Goal: Task Accomplishment & Management: Use online tool/utility

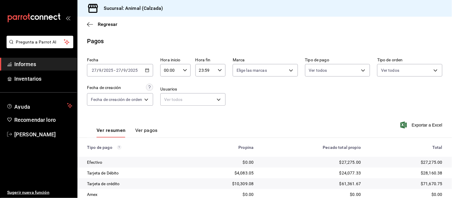
scroll to position [65, 0]
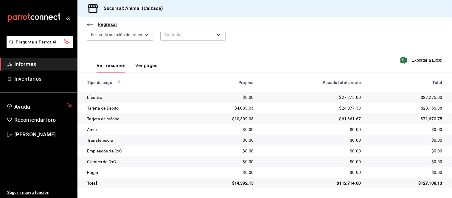
click at [91, 23] on icon "button" at bounding box center [90, 24] width 6 height 5
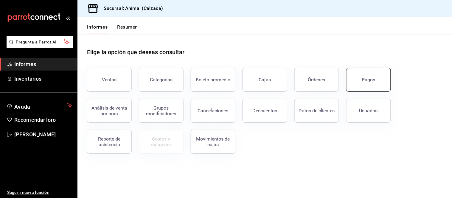
click at [366, 80] on font "Pagos" at bounding box center [368, 80] width 13 height 6
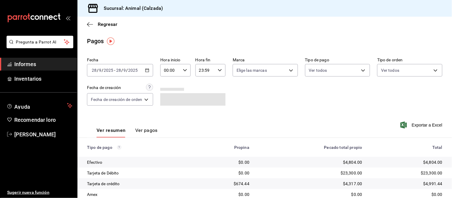
click at [144, 69] on div "[DATE] [DATE] - [DATE] [DATE]" at bounding box center [120, 70] width 66 height 13
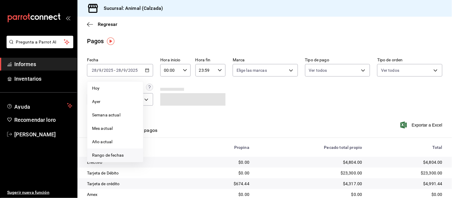
click at [128, 155] on span "Rango de fechas" at bounding box center [115, 155] width 46 height 6
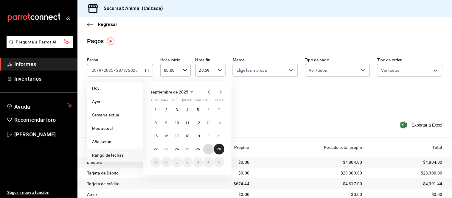
drag, startPoint x: 211, startPoint y: 149, endPoint x: 221, endPoint y: 151, distance: 10.8
click at [210, 150] on button "27" at bounding box center [208, 149] width 10 height 11
click at [222, 151] on button "28" at bounding box center [219, 149] width 10 height 11
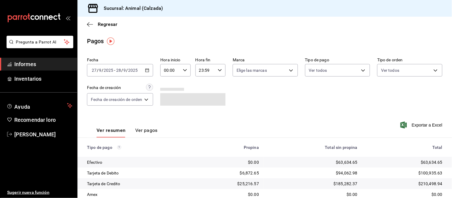
click at [182, 73] on div "00:00 Hora inicio" at bounding box center [175, 70] width 30 height 13
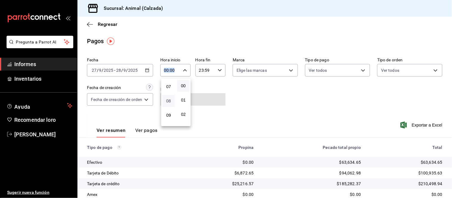
scroll to position [66, 0]
click at [170, 93] on button "05" at bounding box center [168, 91] width 13 height 12
type input "05:00"
click at [215, 70] on div at bounding box center [226, 99] width 452 height 198
click at [216, 69] on div "23:59 Hora fin" at bounding box center [210, 70] width 30 height 13
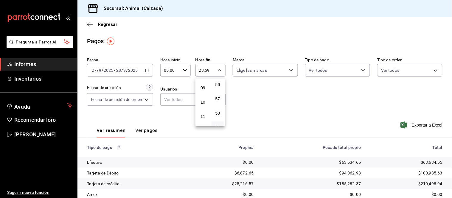
scroll to position [60, 0]
click at [205, 100] on button "05" at bounding box center [203, 97] width 13 height 12
click at [220, 86] on span "00" at bounding box center [217, 85] width 5 height 5
type input "05:00"
click at [254, 68] on div at bounding box center [226, 99] width 452 height 198
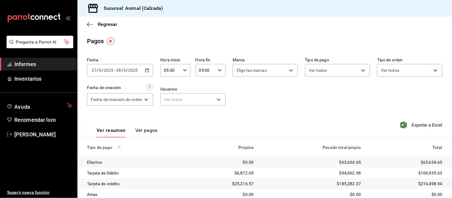
click at [255, 68] on body "Pregunta a Parrot AI Informes Inventarios Ayuda Recomendar loro [PERSON_NAME] S…" at bounding box center [226, 99] width 452 height 198
drag, startPoint x: 255, startPoint y: 68, endPoint x: 254, endPoint y: 90, distance: 22.1
click at [253, 91] on font "Ver todas" at bounding box center [257, 93] width 18 height 5
type input "e26472f3-9262-489d-bcba-4c6b034529c7"
checkbox input "true"
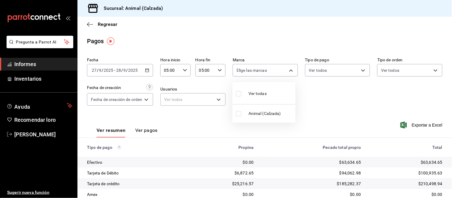
checkbox input "true"
click at [309, 67] on div at bounding box center [226, 99] width 452 height 198
click at [317, 67] on body "Pregunta a Parrot AI Informes Inventarios Ayuda Recomendar loro [PERSON_NAME] S…" at bounding box center [226, 99] width 452 height 198
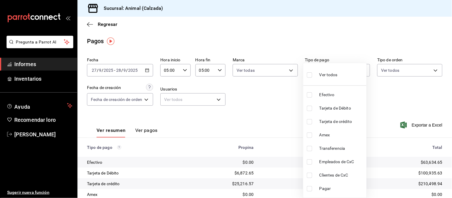
click at [314, 77] on label at bounding box center [311, 75] width 8 height 9
click at [312, 77] on input "checkbox" at bounding box center [309, 74] width 5 height 5
checkbox input "false"
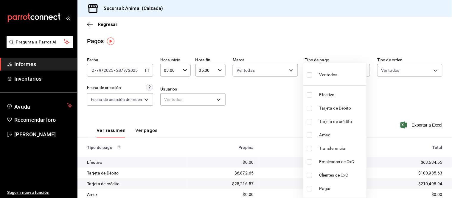
checkbox input "false"
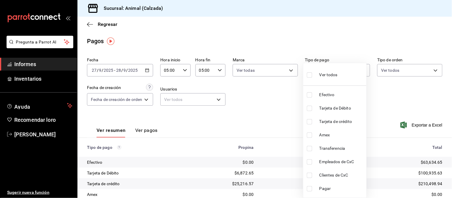
checkbox input "false"
click at [315, 72] on div "Ver todos" at bounding box center [322, 74] width 31 height 13
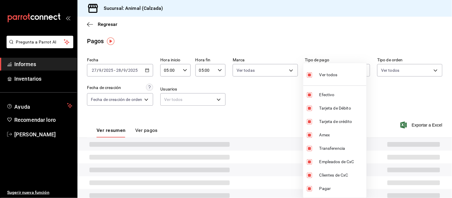
type input "71d89c34-e359-4fcf-89cc-30b2b1e20b29,4005b239-9ab5-4f91-ae38-82730a713f54,af609…"
checkbox input "true"
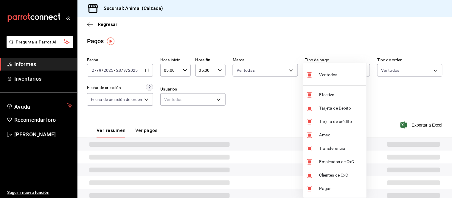
checkbox input "true"
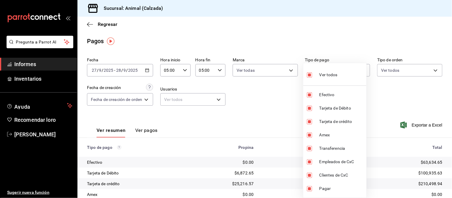
click at [384, 69] on div at bounding box center [226, 99] width 452 height 198
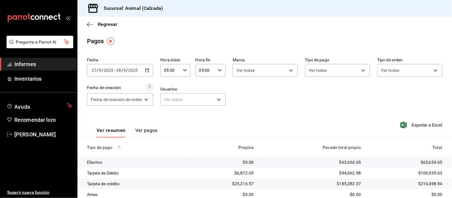
click at [385, 68] on body "Pregunta a Parrot AI Informes Inventarios Ayuda Recomendar loro [PERSON_NAME] S…" at bounding box center [226, 99] width 452 height 198
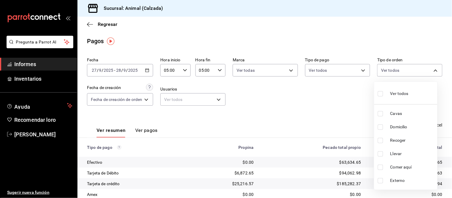
click at [383, 85] on li "Ver todos" at bounding box center [405, 93] width 63 height 18
type input "588630d3-b511-4bba-a729-32472510037f,54b7ae00-ca47-4ec1-b7ff-55842c0a2b62,92293…"
checkbox input "true"
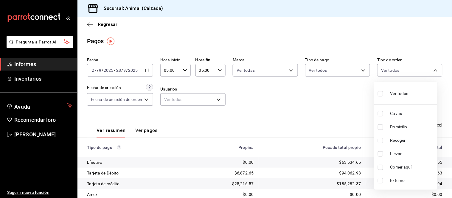
checkbox input "true"
drag, startPoint x: 354, startPoint y: 88, endPoint x: 350, endPoint y: 88, distance: 3.9
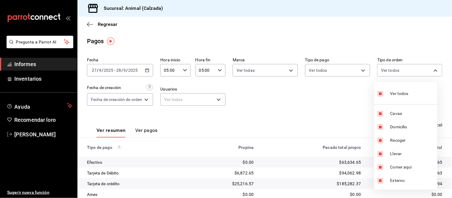
click at [353, 88] on div at bounding box center [226, 99] width 452 height 198
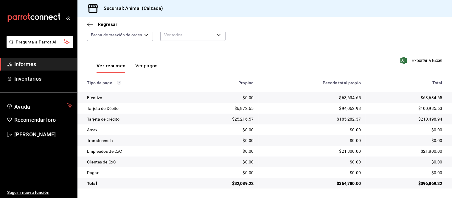
scroll to position [65, 0]
click at [27, 64] on font "Informes" at bounding box center [25, 64] width 22 height 6
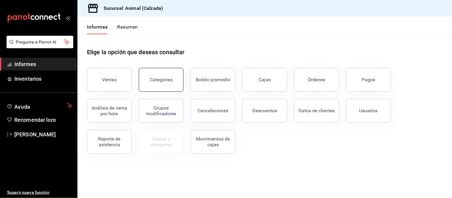
click at [161, 81] on font "Categorías" at bounding box center [161, 80] width 23 height 6
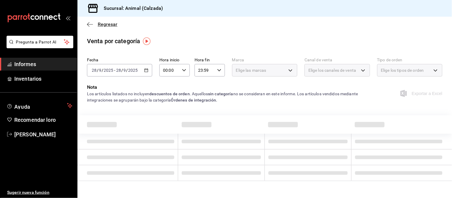
click at [89, 27] on span "Regresar" at bounding box center [102, 24] width 30 height 6
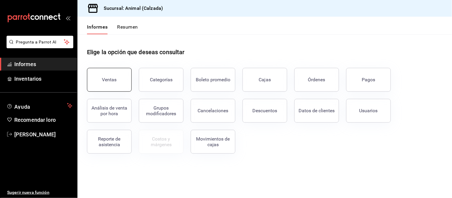
click at [113, 72] on button "Ventas" at bounding box center [109, 80] width 45 height 24
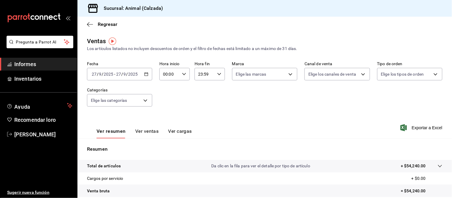
click at [118, 78] on div "[DATE] [DATE] - [DATE] [DATE]" at bounding box center [119, 74] width 65 height 13
click at [189, 98] on div "Fecha [DATE] [DATE] - [DATE] [DATE] Hora inicio 00:00 Hora inicio Hora fin 23:5…" at bounding box center [264, 87] width 355 height 52
click at [257, 77] on body "Pregunta a Parrot AI Informes Inventarios Ayuda Recomendar loro [PERSON_NAME] S…" at bounding box center [226, 99] width 452 height 198
click at [257, 77] on div at bounding box center [226, 99] width 452 height 198
click at [257, 77] on body "Pregunta a Parrot AI Informes Inventarios Ayuda Recomendar loro [PERSON_NAME] S…" at bounding box center [226, 99] width 452 height 198
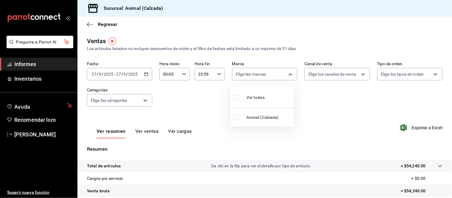
click at [247, 117] on font "Animal (Calzada)" at bounding box center [262, 117] width 32 height 5
type input "e26472f3-9262-489d-bcba-4c6b034529c7"
checkbox input "true"
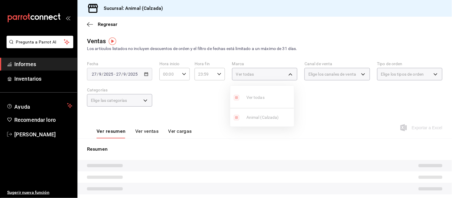
click at [303, 75] on div at bounding box center [226, 99] width 452 height 198
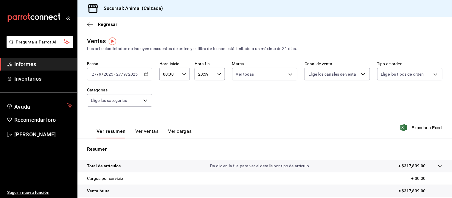
click at [303, 75] on body "Pregunta a Parrot AI Informes Inventarios Ayuda Recomendar loro [PERSON_NAME] S…" at bounding box center [226, 99] width 452 height 198
click at [406, 66] on div at bounding box center [226, 99] width 452 height 198
click at [407, 72] on body "Pregunta a Parrot AI Informes Inventarios Ayuda Recomendar loro [PERSON_NAME] S…" at bounding box center [226, 99] width 452 height 198
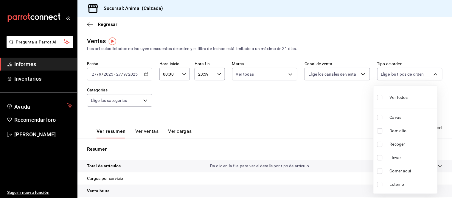
click at [396, 173] on font "Comer aquí" at bounding box center [400, 171] width 21 height 5
type input "200a31bf-f5a3-4f69-a302-e0fd34b5ac63"
checkbox input "true"
click at [351, 101] on div at bounding box center [226, 99] width 452 height 198
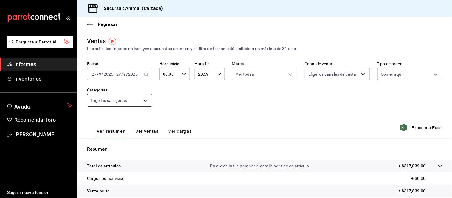
click at [133, 102] on body "Pregunta a Parrot AI Informes Inventarios Ayuda Recomendar loro [PERSON_NAME] S…" at bounding box center [226, 99] width 452 height 198
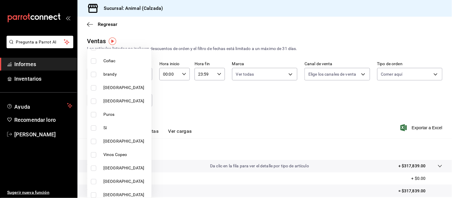
scroll to position [541, 0]
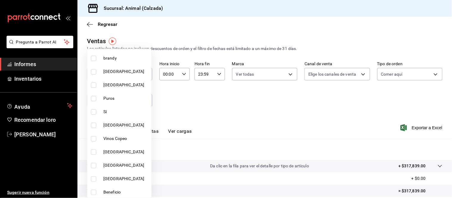
click at [93, 177] on input "checkbox" at bounding box center [93, 178] width 5 height 5
checkbox input "true"
type input "8564bbb3-a79f-43db-b6b4-6a485d793b6d"
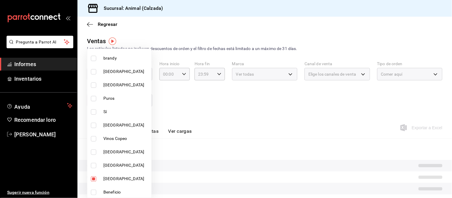
click at [92, 165] on input "checkbox" at bounding box center [93, 165] width 5 height 5
checkbox input "true"
type input "8564bbb3-a79f-43db-b6b4-6a485d793b6d,8e6ff4ff-2f8b-4f4c-a9b1-75a1e6ff4511"
click at [93, 151] on input "checkbox" at bounding box center [93, 151] width 5 height 5
checkbox input "true"
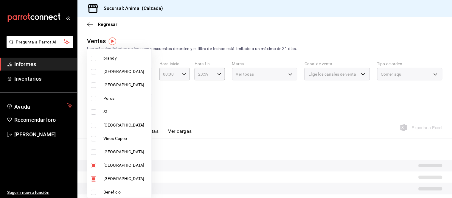
type input "8564bbb3-a79f-43db-b6b4-6a485d793b6d,8e6ff4ff-2f8b-4f4c-a9b1-75a1e6ff4511,3519d…"
click at [96, 138] on input "checkbox" at bounding box center [93, 138] width 5 height 5
checkbox input "true"
type input "8564bbb3-a79f-43db-b6b4-6a485d793b6d,8e6ff4ff-2f8b-4f4c-a9b1-75a1e6ff4511,3519d…"
click at [91, 126] on input "checkbox" at bounding box center [93, 125] width 5 height 5
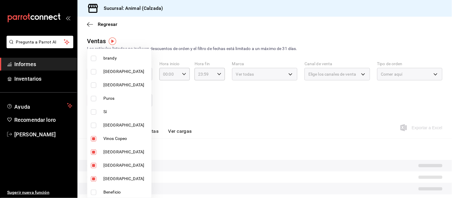
checkbox input "true"
click at [94, 80] on li "[GEOGRAPHIC_DATA]" at bounding box center [119, 84] width 64 height 13
type input "8564bbb3-a79f-43db-b6b4-6a485d793b6d,8e6ff4ff-2f8b-4f4c-a9b1-75a1e6ff4511,3519d…"
checkbox input "true"
click at [94, 69] on input "checkbox" at bounding box center [93, 71] width 5 height 5
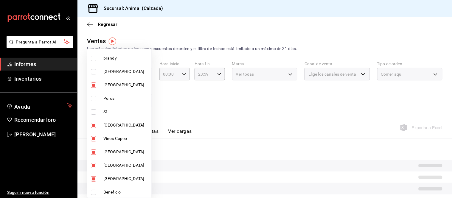
checkbox input "true"
type input "8564bbb3-a79f-43db-b6b4-6a485d793b6d,8e6ff4ff-2f8b-4f4c-a9b1-75a1e6ff4511,3519d…"
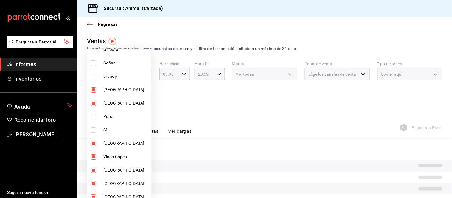
scroll to position [508, 0]
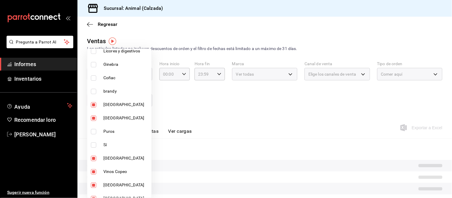
click at [96, 129] on input "checkbox" at bounding box center [93, 131] width 5 height 5
checkbox input "true"
type input "8564bbb3-a79f-43db-b6b4-6a485d793b6d,8e6ff4ff-2f8b-4f4c-a9b1-75a1e6ff4511,3519d…"
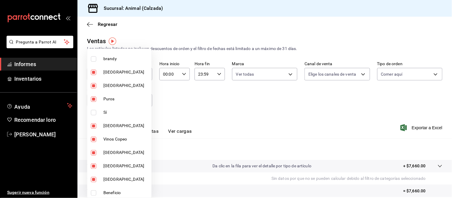
scroll to position [541, 0]
click at [245, 105] on div at bounding box center [226, 99] width 452 height 198
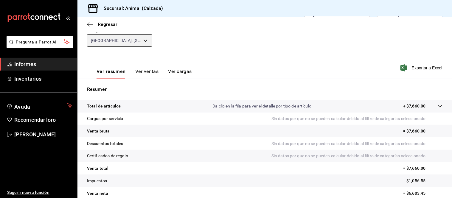
scroll to position [21, 0]
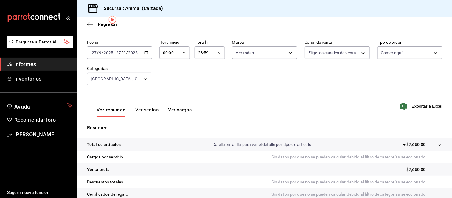
click at [150, 109] on font "Ver ventas" at bounding box center [147, 110] width 24 height 6
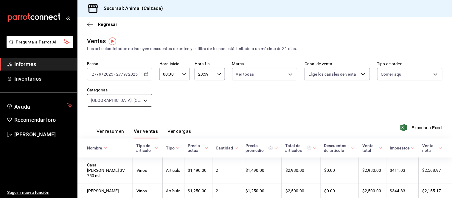
click at [139, 100] on body "Pregunta a Parrot AI Informes Inventarios Ayuda Recomendar loro [PERSON_NAME] S…" at bounding box center [226, 99] width 452 height 198
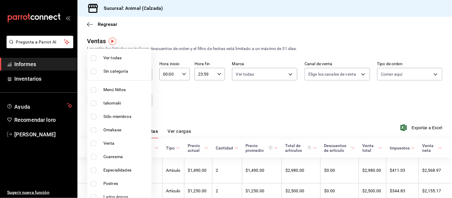
click at [277, 114] on div at bounding box center [226, 99] width 452 height 198
click at [139, 101] on body "Pregunta a Parrot AI Informes Inventarios Ayuda Recomendar loro [PERSON_NAME] S…" at bounding box center [226, 99] width 452 height 198
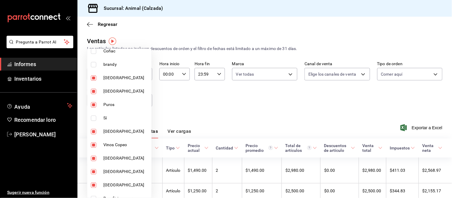
scroll to position [541, 0]
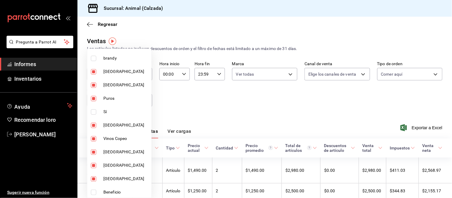
click at [97, 190] on label at bounding box center [95, 192] width 8 height 5
click at [96, 190] on input "checkbox" at bounding box center [93, 192] width 5 height 5
checkbox input "false"
type input "8564bbb3-a79f-43db-b6b4-6a485d793b6d,8e6ff4ff-2f8b-4f4c-a9b1-75a1e6ff4511,3519d…"
click at [248, 119] on div at bounding box center [226, 99] width 452 height 198
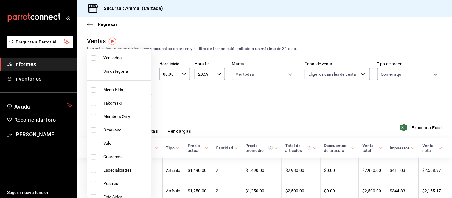
click at [145, 96] on body "Pregunta a Parrot AI Informes Inventarios Ayuda Recomendar loro [PERSON_NAME] S…" at bounding box center [226, 99] width 452 height 198
click at [165, 99] on div at bounding box center [226, 99] width 452 height 198
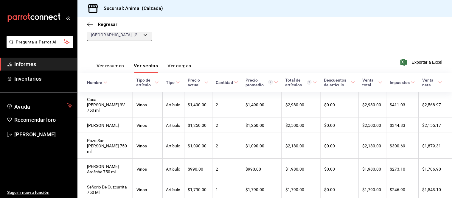
scroll to position [33, 0]
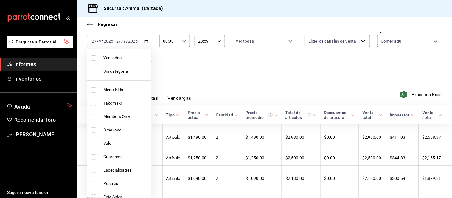
click at [138, 69] on body "Pregunta a Parrot AI Informes Inventarios Ayuda Recomendar loro [PERSON_NAME] S…" at bounding box center [226, 99] width 452 height 198
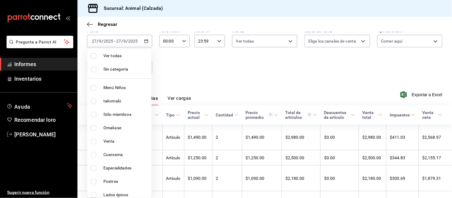
scroll to position [0, 0]
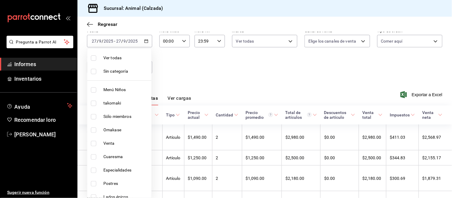
click at [96, 57] on input "checkbox" at bounding box center [93, 57] width 5 height 5
checkbox input "true"
type input "577524a9-a437-43f3-84d2-cf2e6968635f,5d35a5f4-3063-4397-a550-a8f4eca83956,9bcdf…"
checkbox input "true"
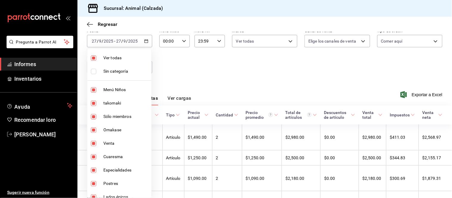
checkbox input "true"
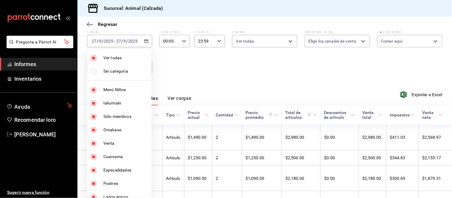
checkbox input "true"
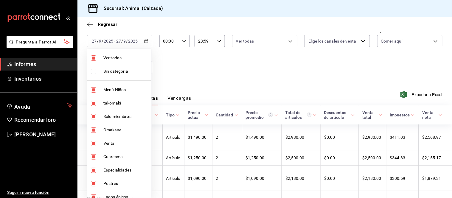
checkbox input "true"
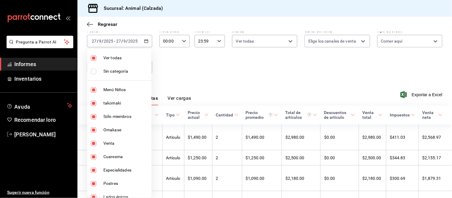
checkbox input "true"
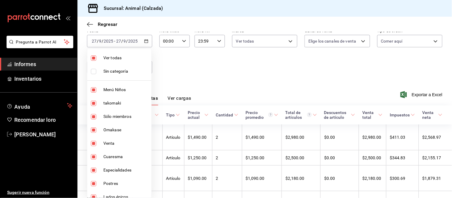
checkbox input "true"
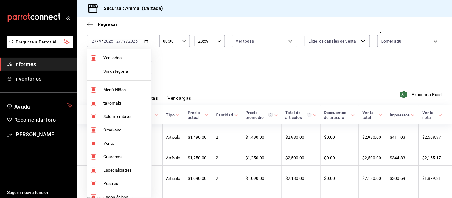
checkbox input "true"
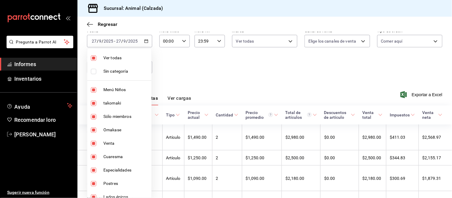
checkbox input "true"
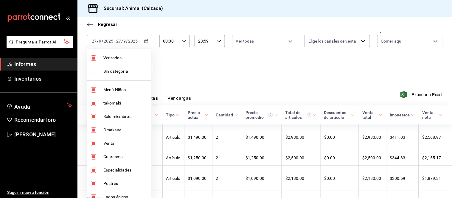
checkbox input "true"
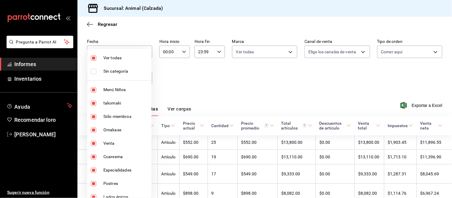
scroll to position [33, 0]
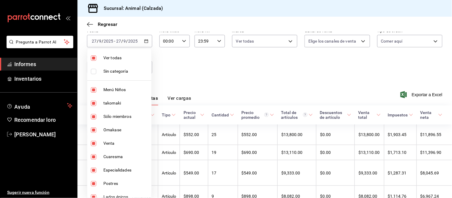
click at [260, 100] on div at bounding box center [226, 99] width 452 height 198
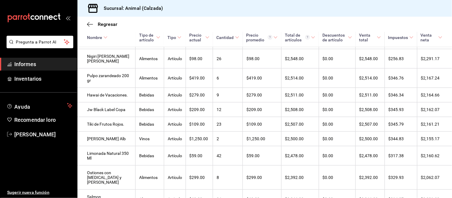
scroll to position [833, 0]
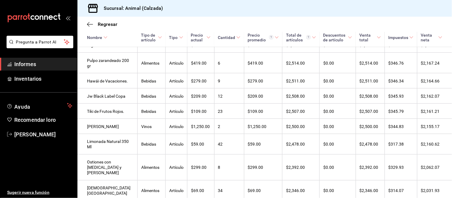
click at [438, 35] on icon at bounding box center [440, 37] width 4 height 4
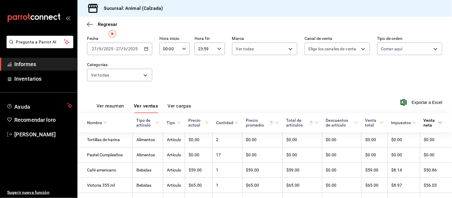
scroll to position [0, 0]
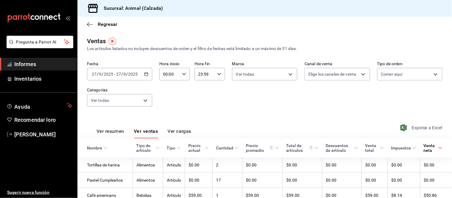
click at [426, 130] on font "Exportar a Excel" at bounding box center [427, 127] width 31 height 5
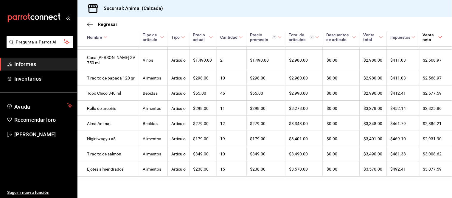
scroll to position [2397, 0]
